Goal: Task Accomplishment & Management: Manage account settings

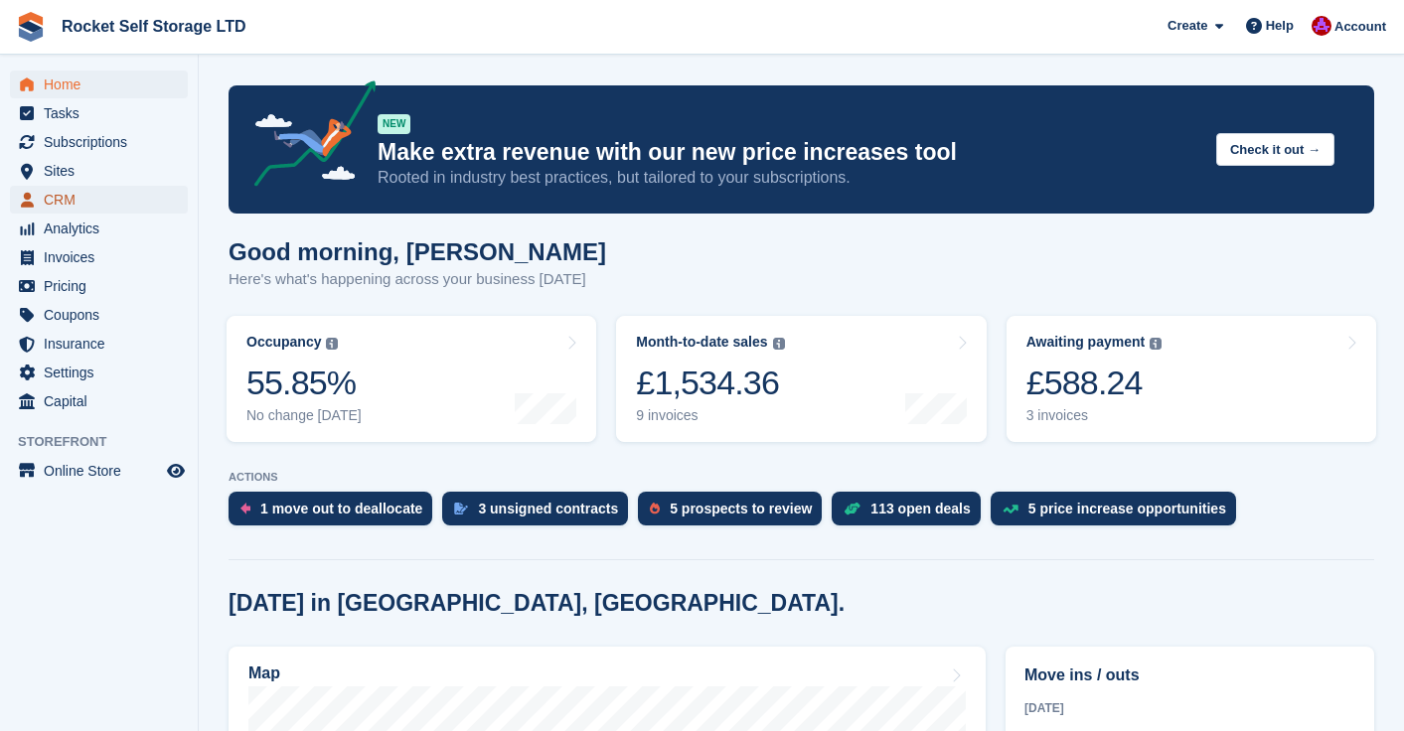
click at [62, 208] on span "CRM" at bounding box center [103, 200] width 119 height 28
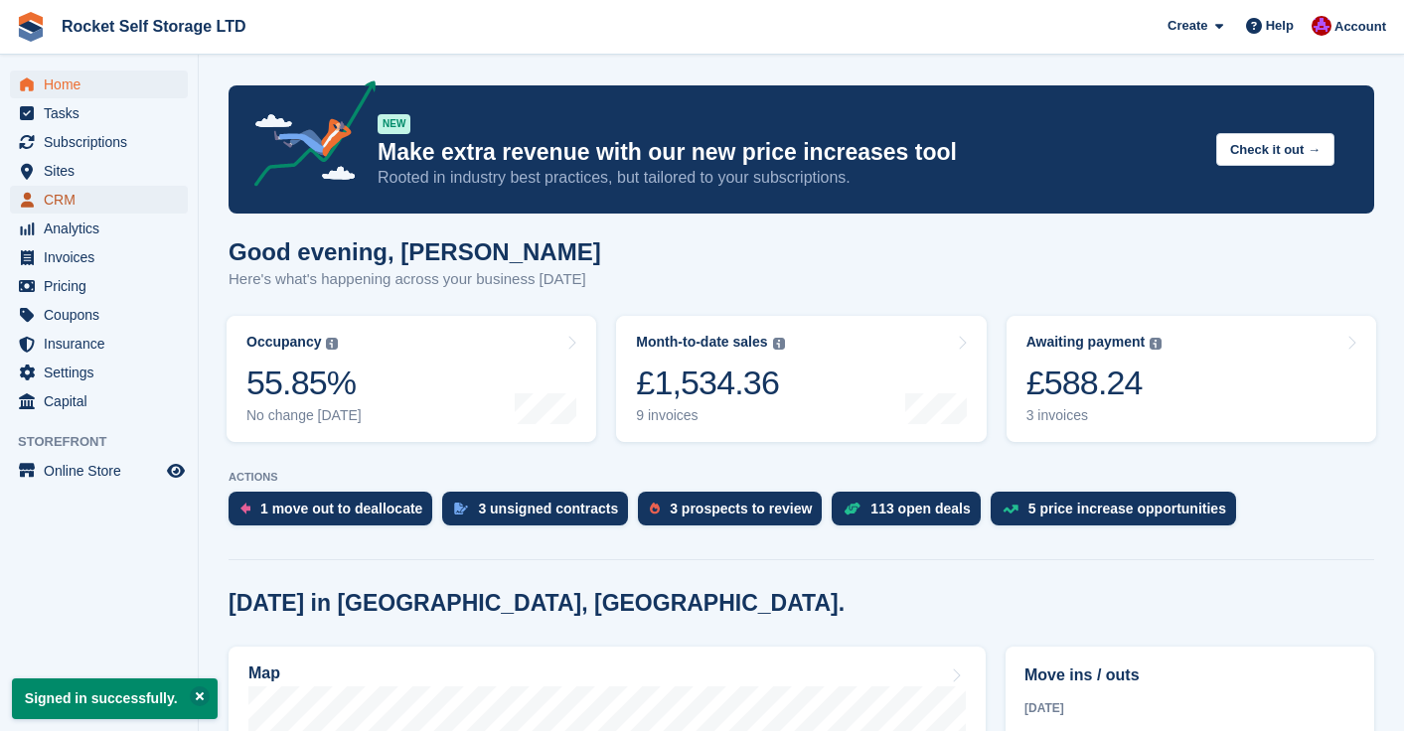
click at [65, 207] on span "CRM" at bounding box center [103, 200] width 119 height 28
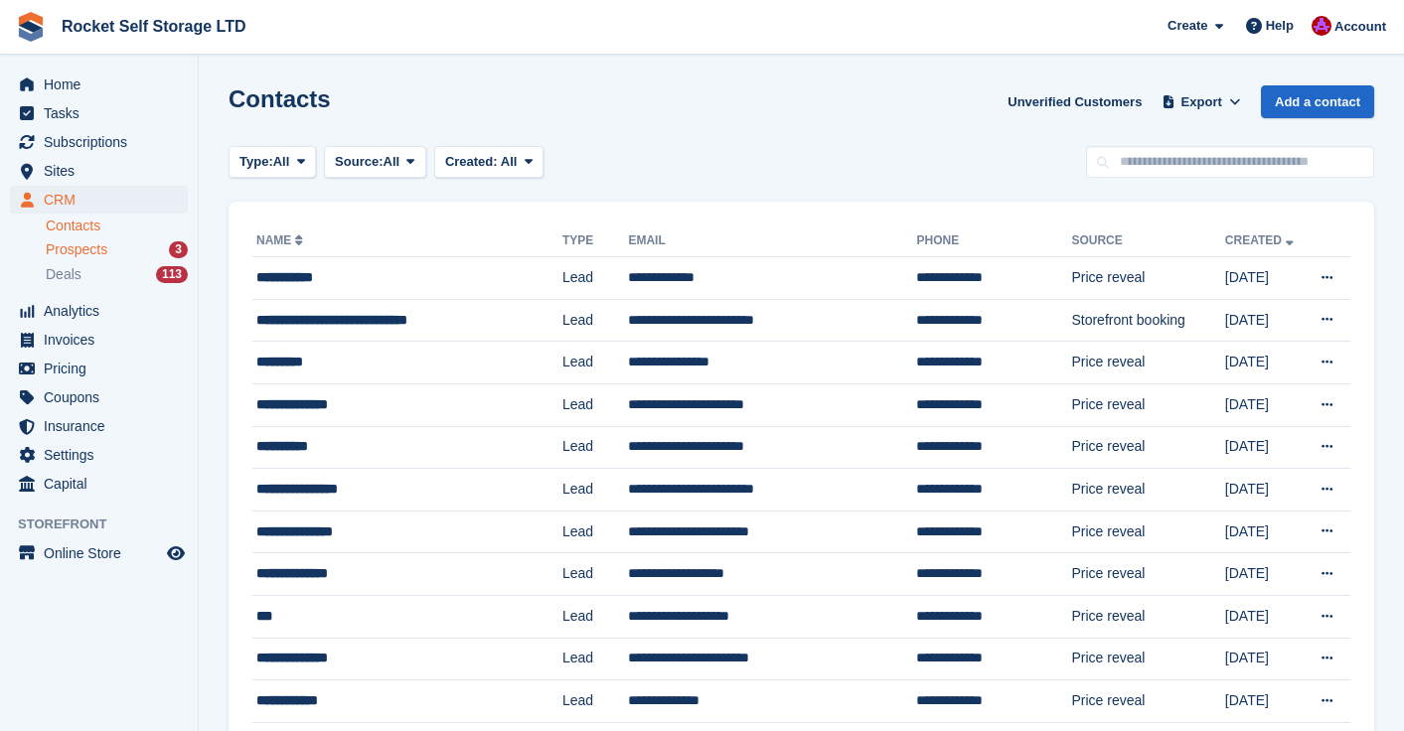
click at [89, 248] on span "Prospects" at bounding box center [77, 249] width 62 height 19
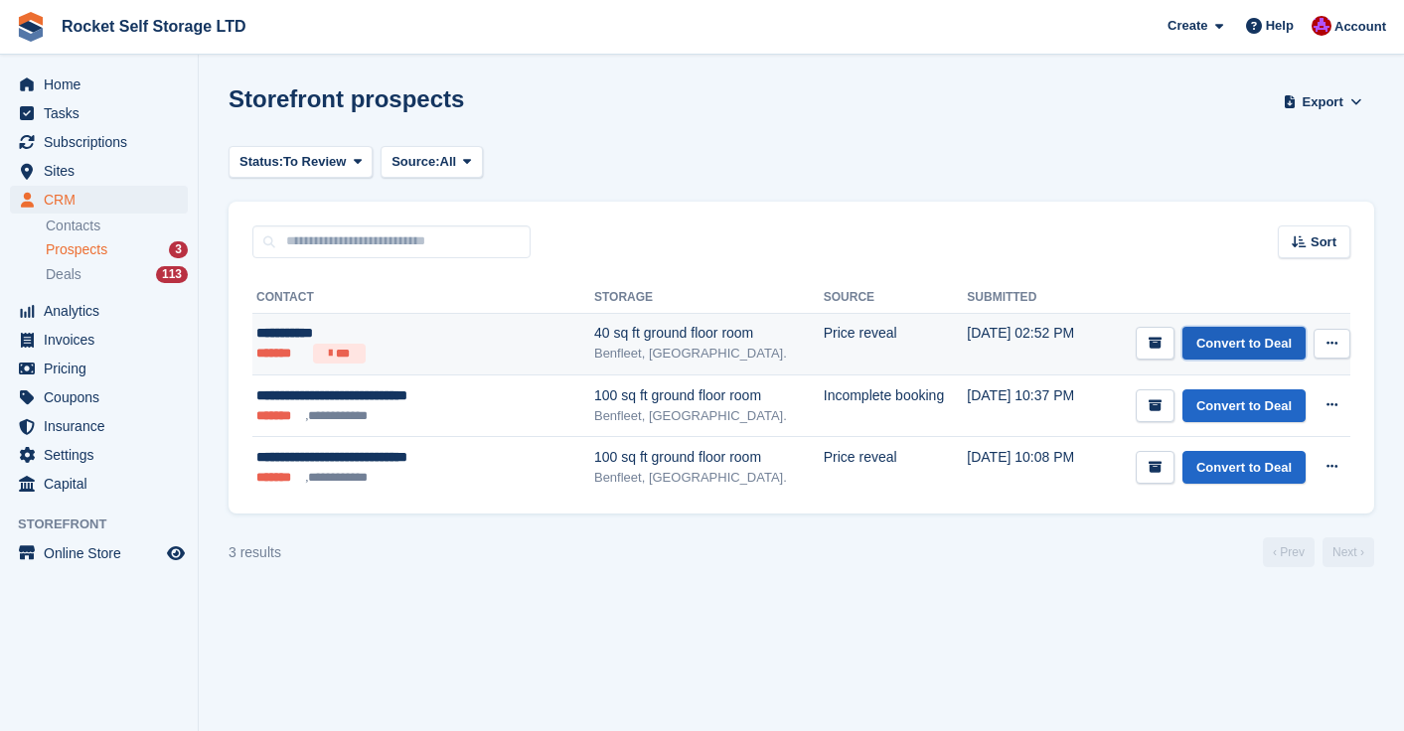
click at [1227, 340] on link "Convert to Deal" at bounding box center [1243, 343] width 123 height 33
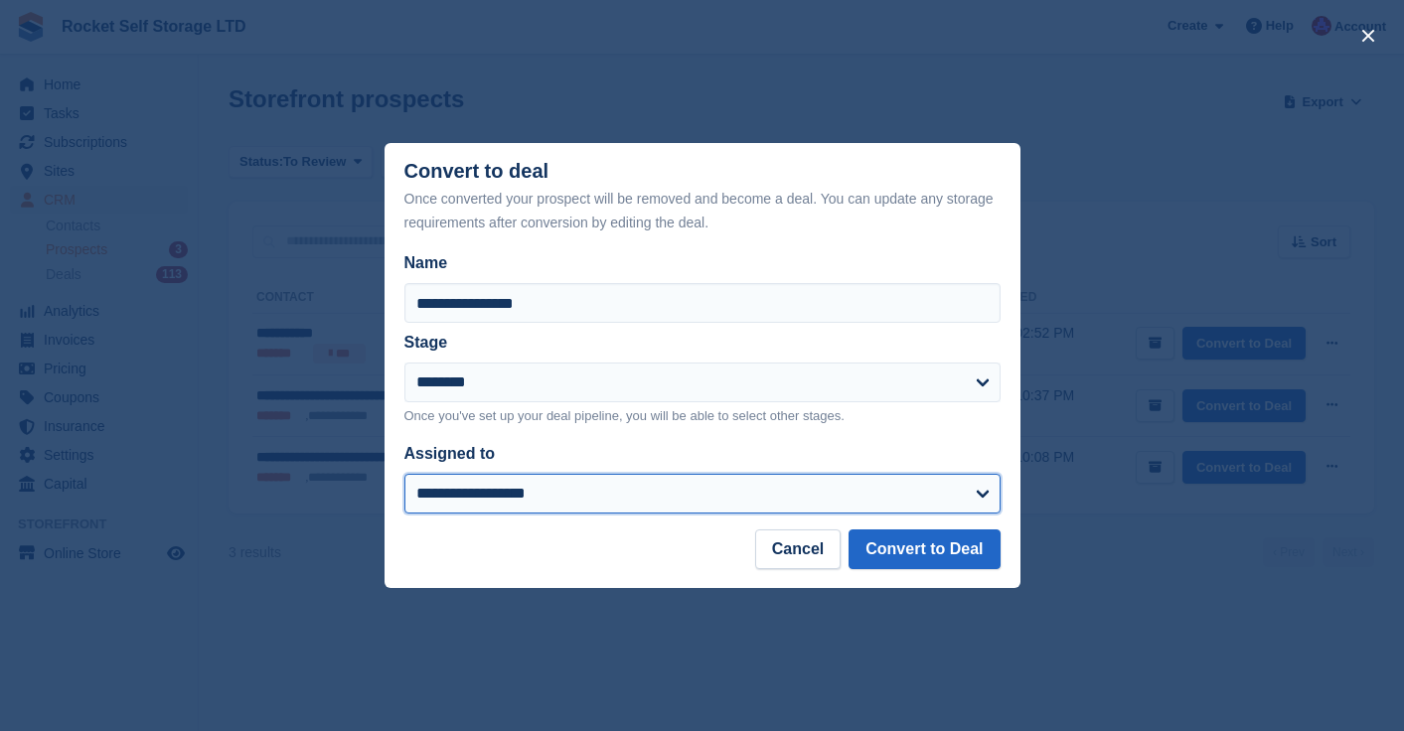
click at [535, 497] on select "**********" at bounding box center [702, 494] width 596 height 40
select select "****"
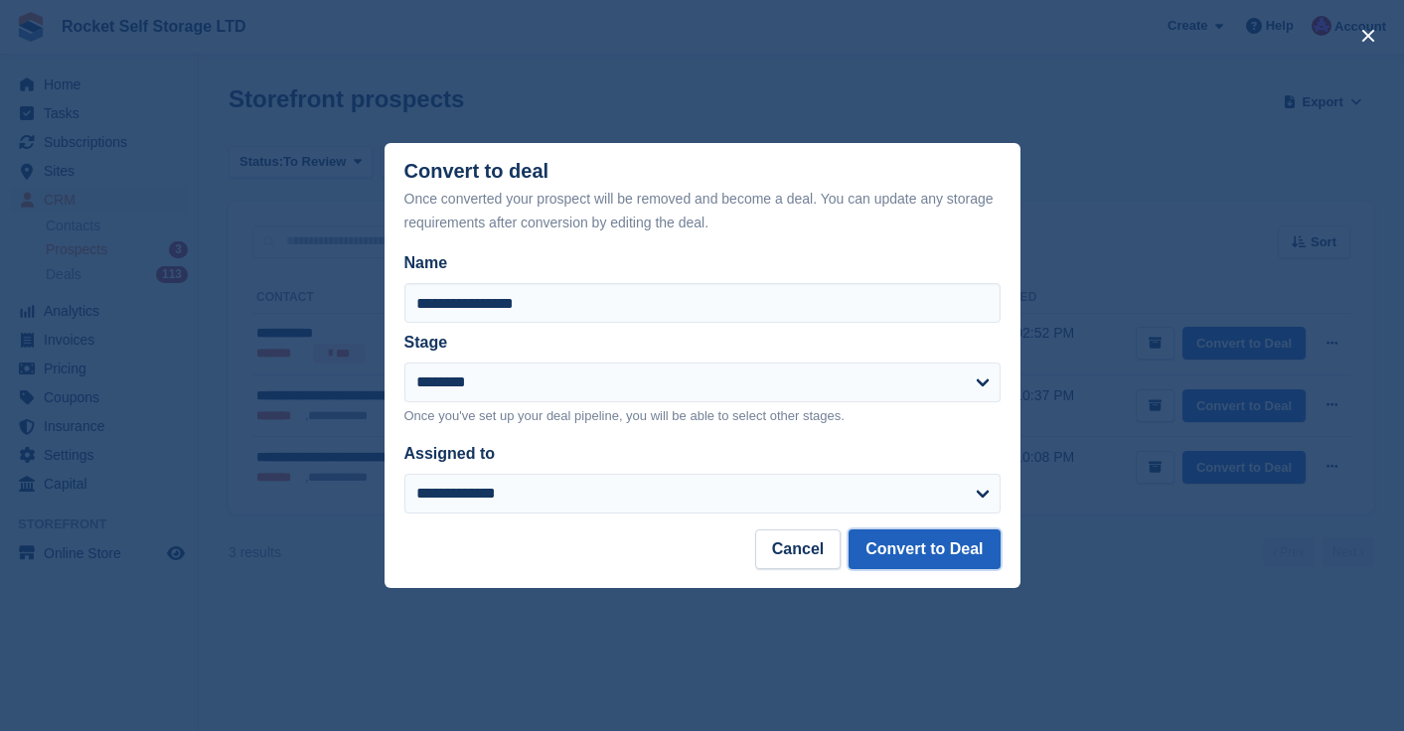
click at [911, 550] on button "Convert to Deal" at bounding box center [924, 550] width 151 height 40
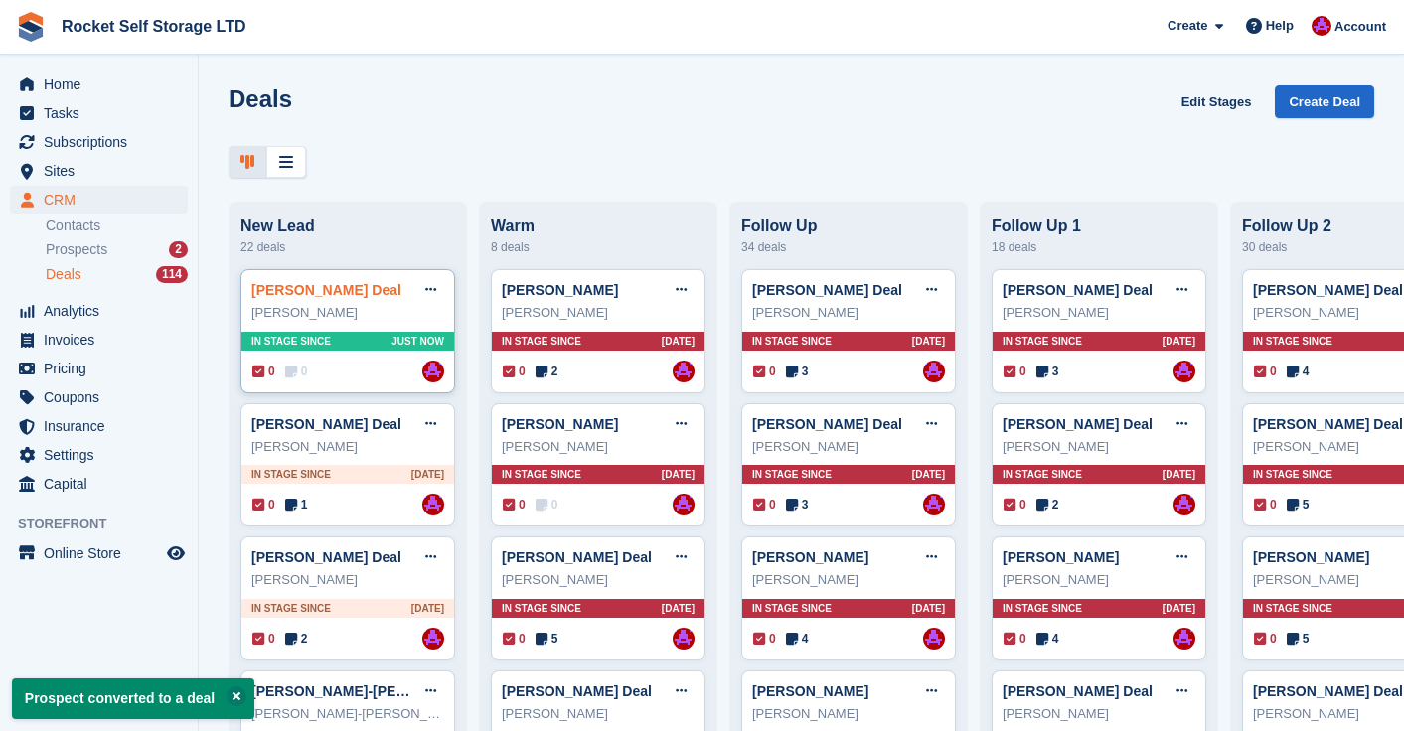
click at [328, 286] on link "Amy Simmons Deal" at bounding box center [326, 290] width 150 height 16
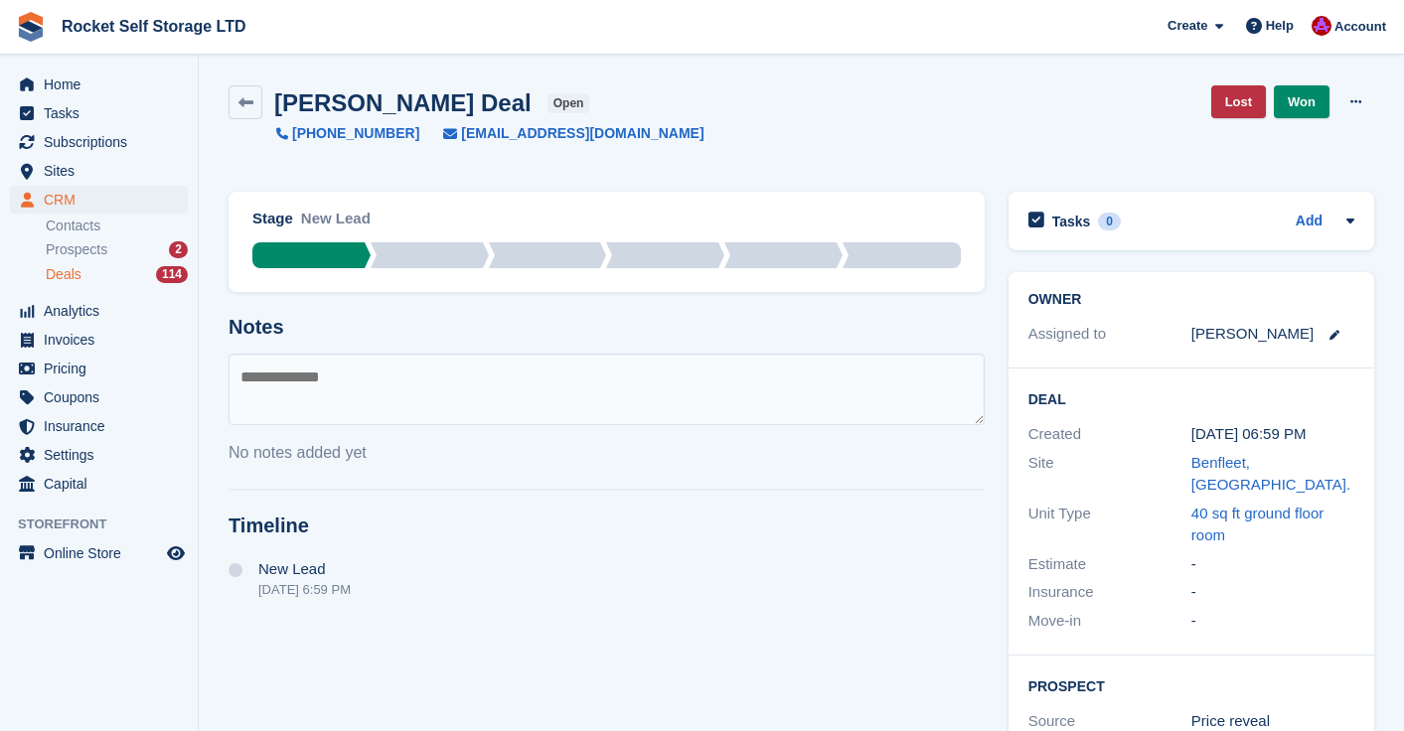
click at [1236, 553] on div "-" at bounding box center [1272, 564] width 163 height 23
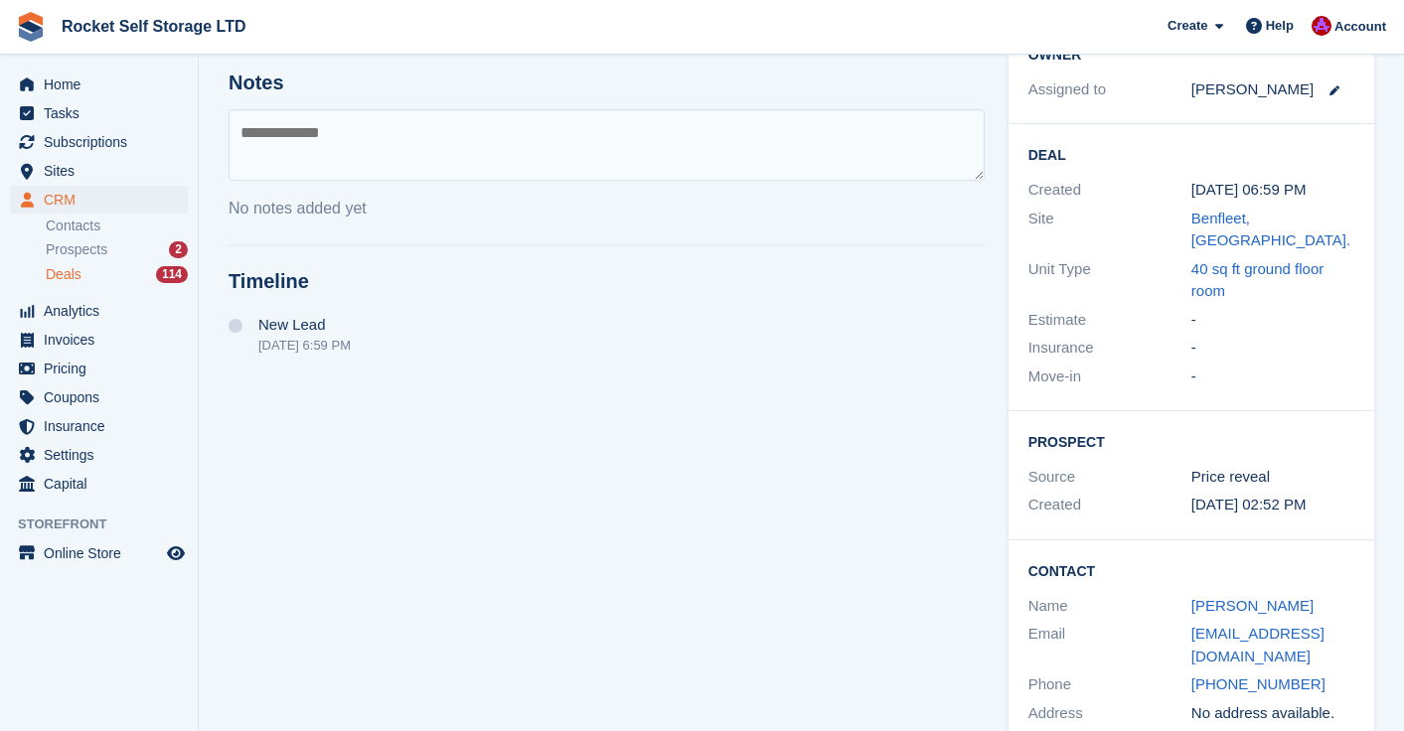
scroll to position [246, 0]
drag, startPoint x: 1324, startPoint y: 641, endPoint x: 1192, endPoint y: 640, distance: 131.2
click at [1192, 672] on div "+447375631567" at bounding box center [1272, 683] width 163 height 23
copy link "+447375631567"
drag, startPoint x: 1317, startPoint y: 614, endPoint x: 1193, endPoint y: 614, distance: 123.2
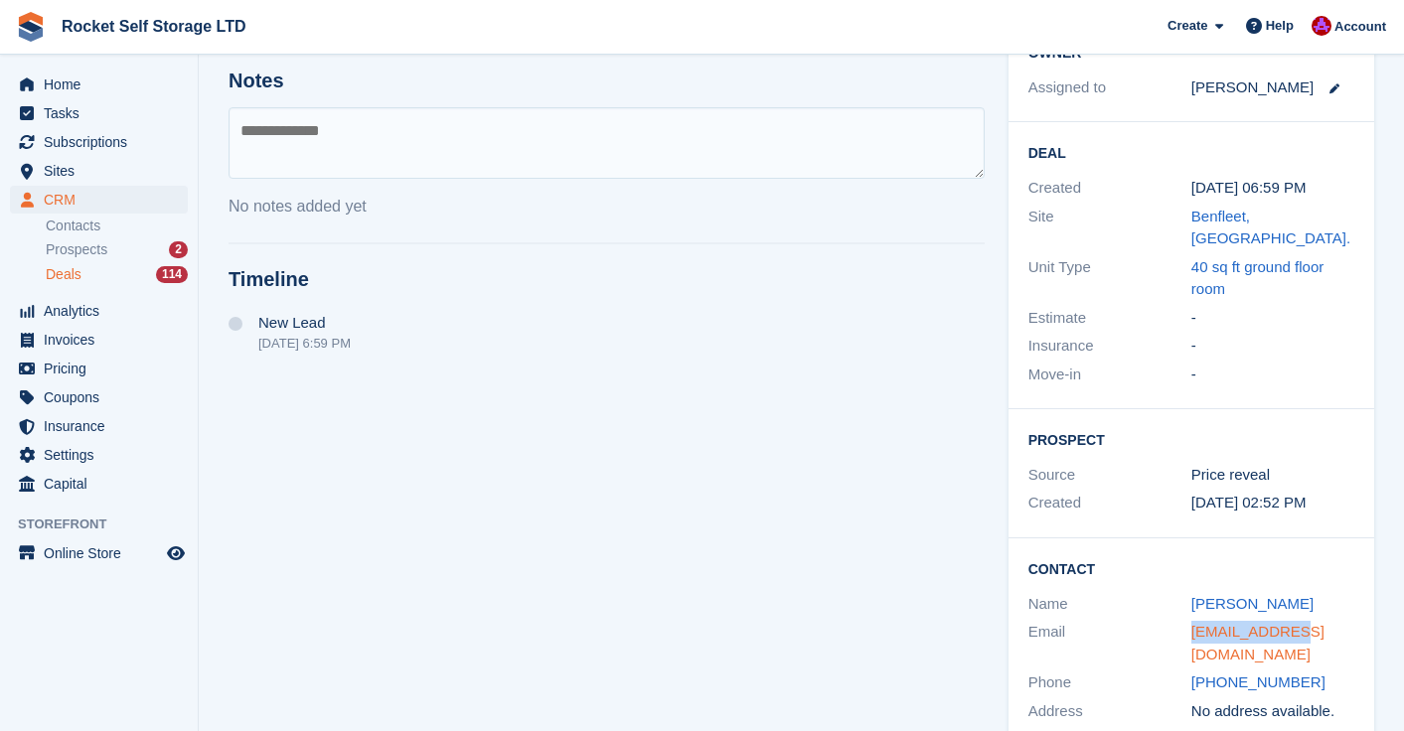
click at [1193, 621] on div "amys93@me.com" at bounding box center [1272, 643] width 163 height 45
copy link "amys93@me.com"
